Goal: Check status: Check status

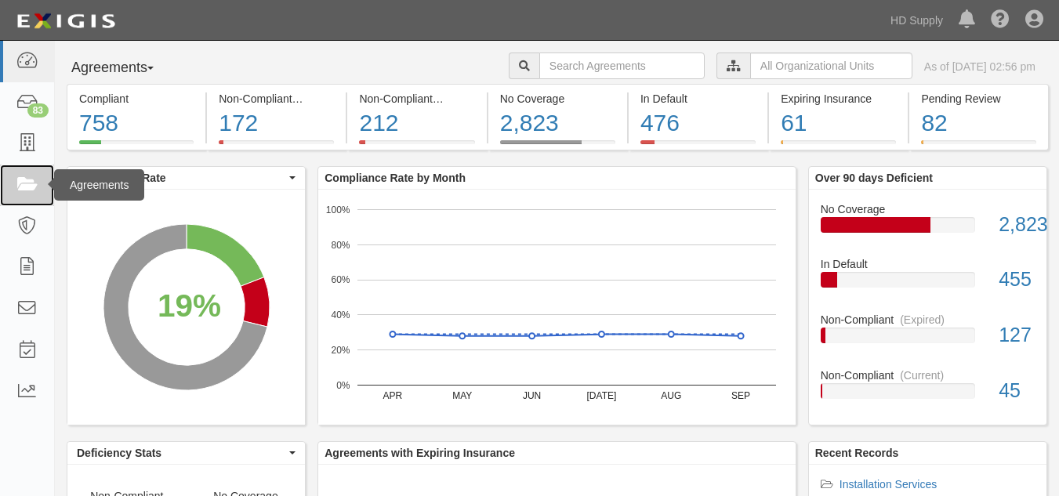
click at [34, 177] on icon at bounding box center [27, 185] width 22 height 18
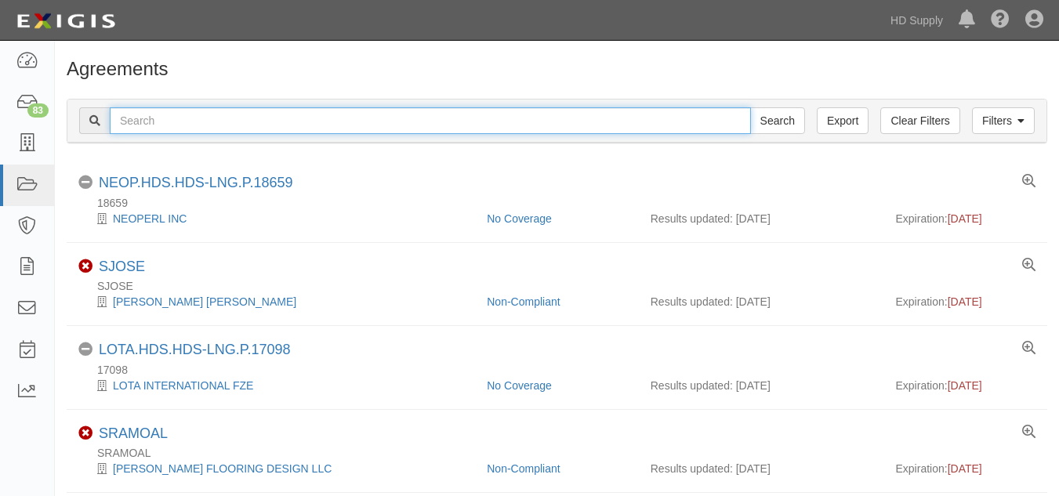
click at [234, 125] on input "text" at bounding box center [430, 120] width 641 height 27
paste input "Up to Par Heating and Air LLC"
type input "Up to Par Heating and Air LLC"
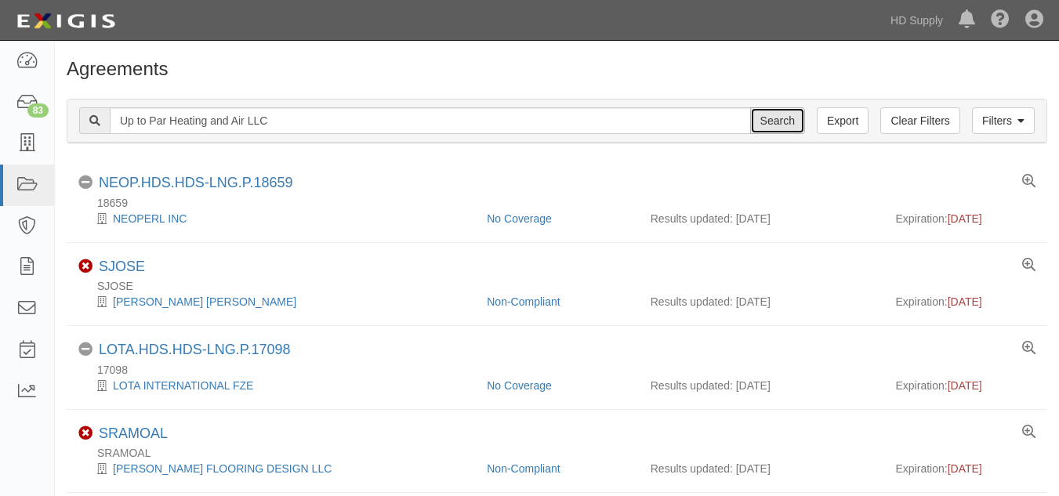
click at [765, 125] on input "Search" at bounding box center [777, 120] width 55 height 27
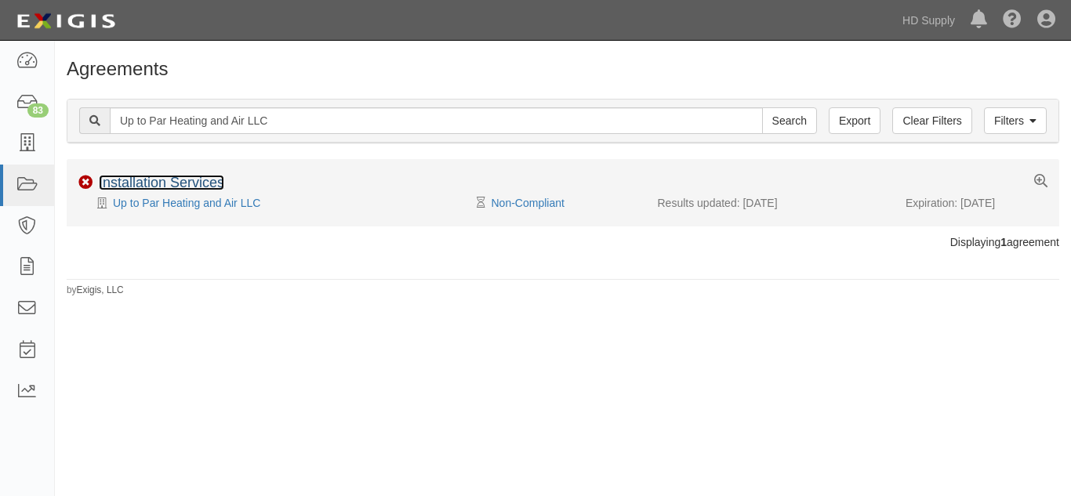
click at [169, 180] on link "Installation Services" at bounding box center [161, 183] width 125 height 16
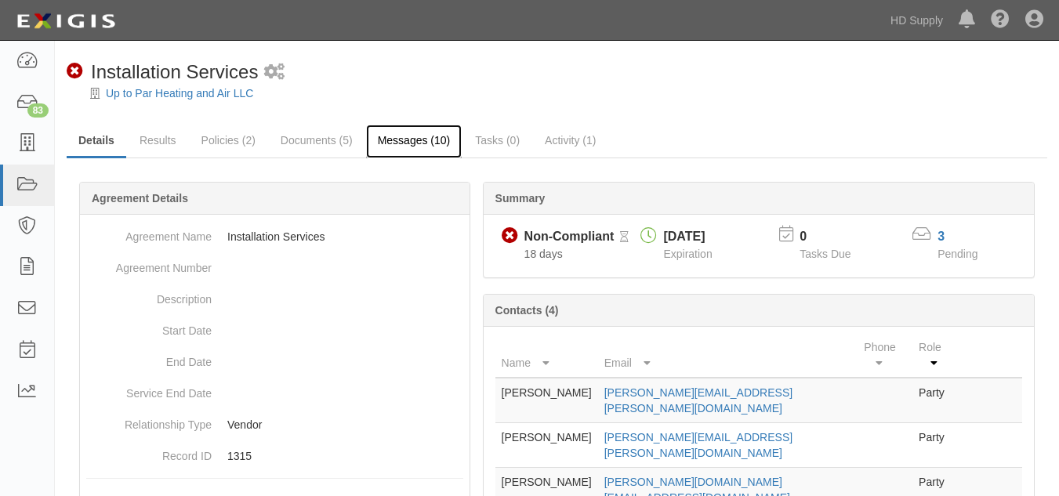
click at [386, 136] on link "Messages (10)" at bounding box center [414, 142] width 96 height 34
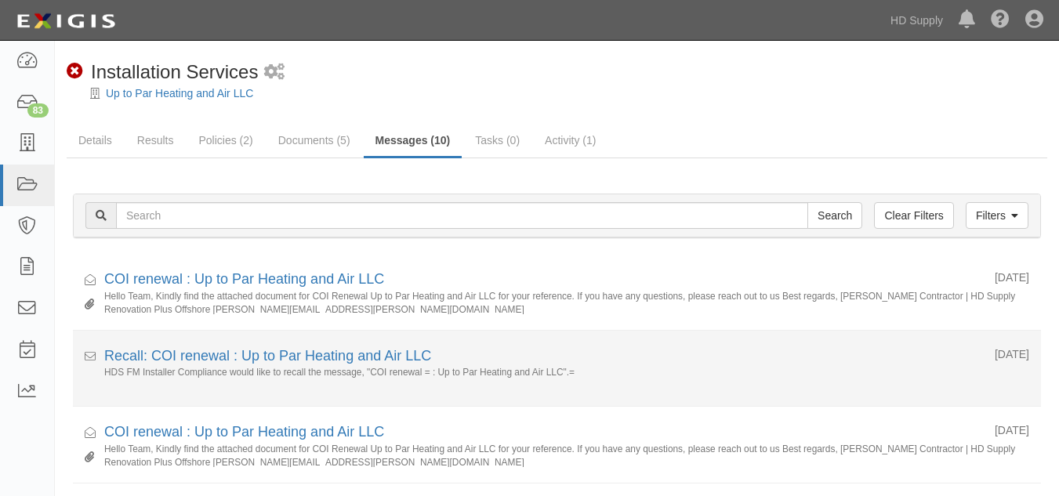
scroll to position [1, 0]
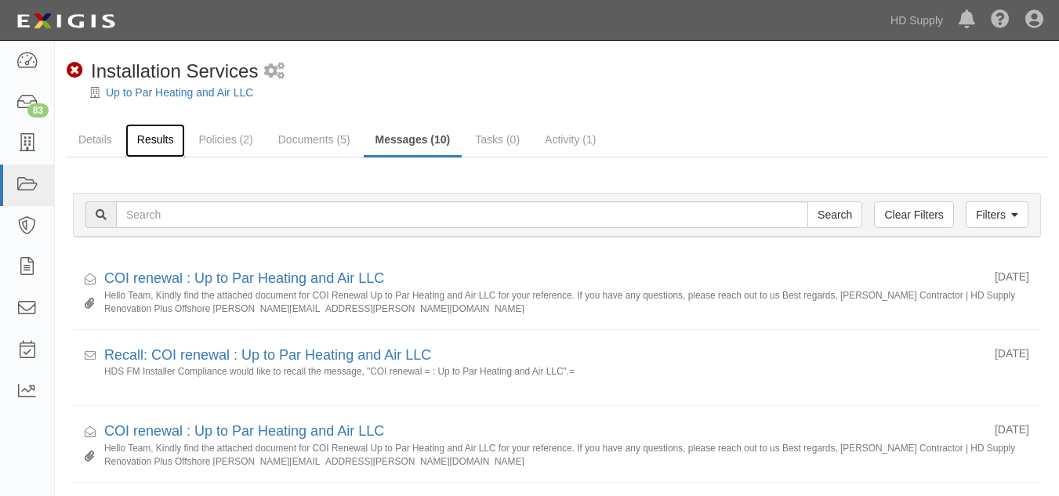
click at [154, 132] on link "Results" at bounding box center [155, 141] width 60 height 34
